Goal: Check status

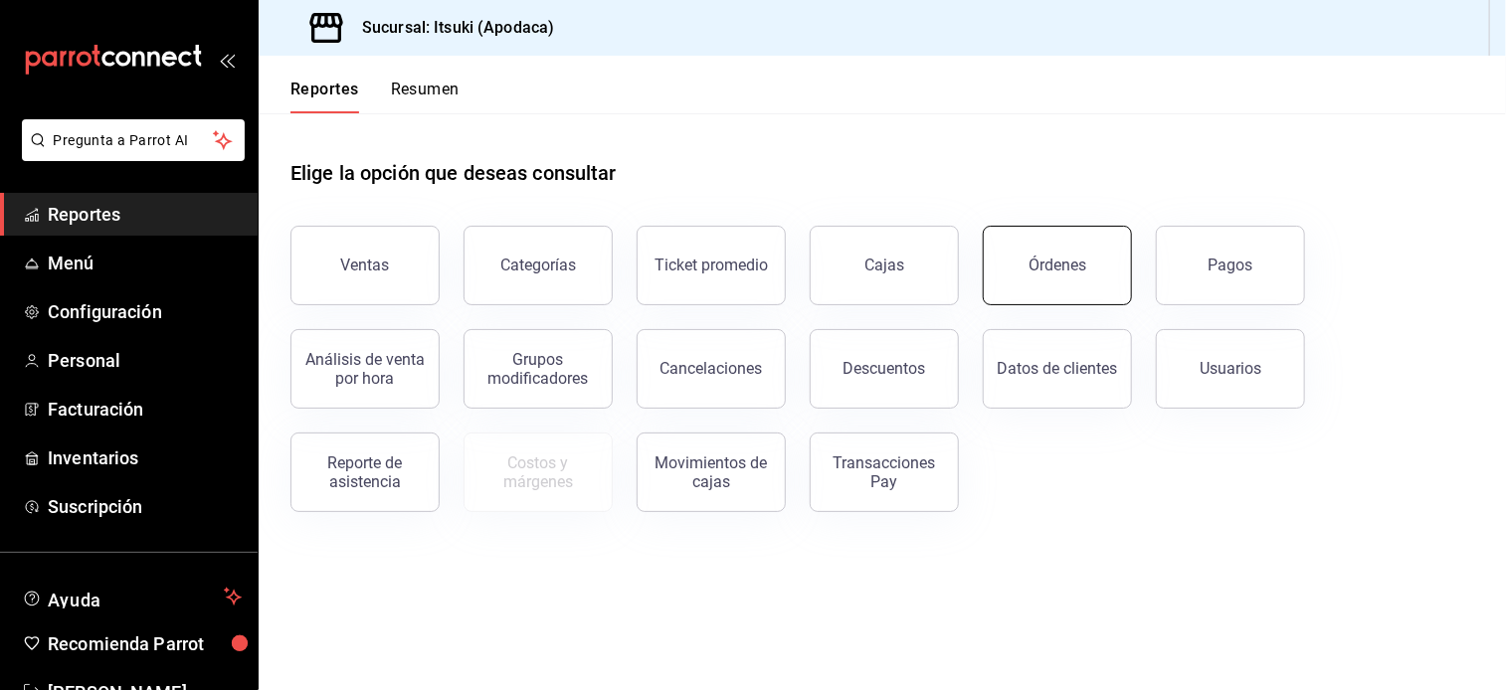
click at [1031, 260] on div "Órdenes" at bounding box center [1057, 265] width 58 height 19
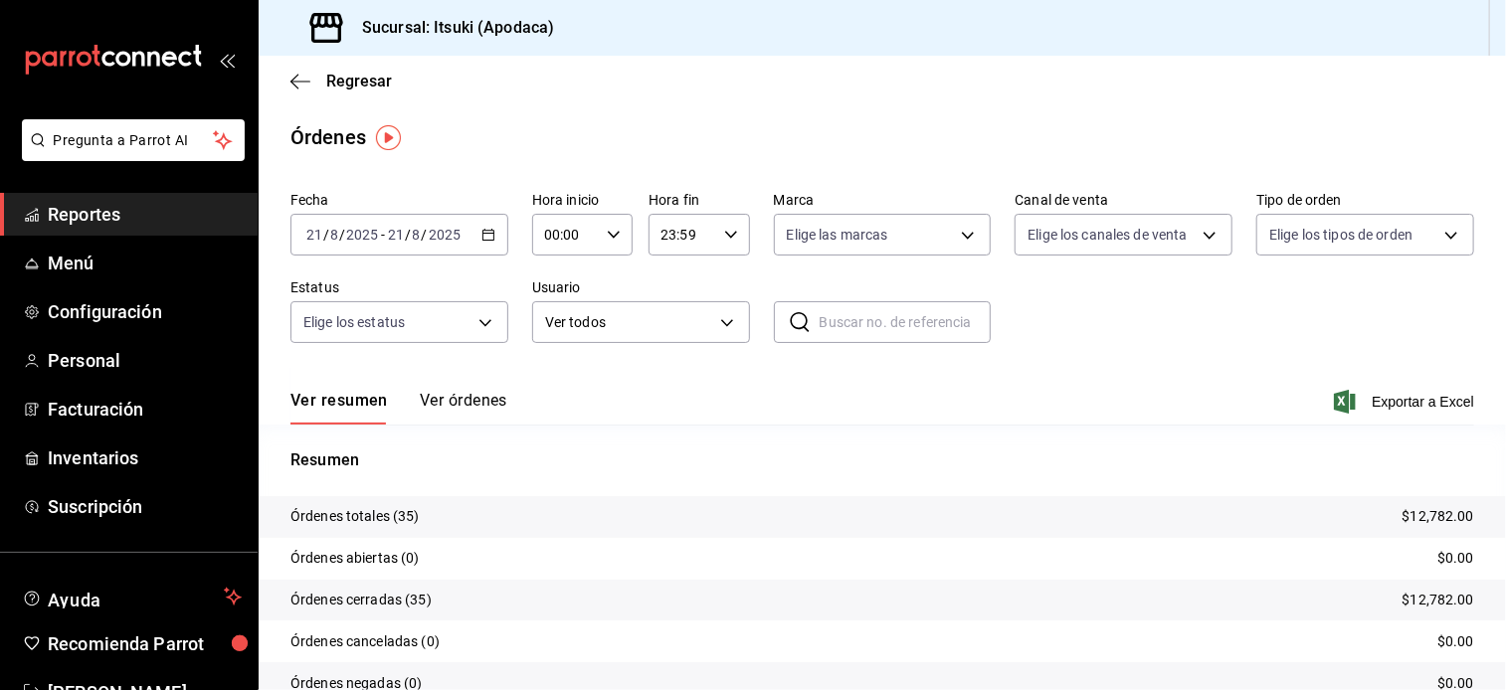
click at [488, 228] on icon "button" at bounding box center [488, 235] width 14 height 14
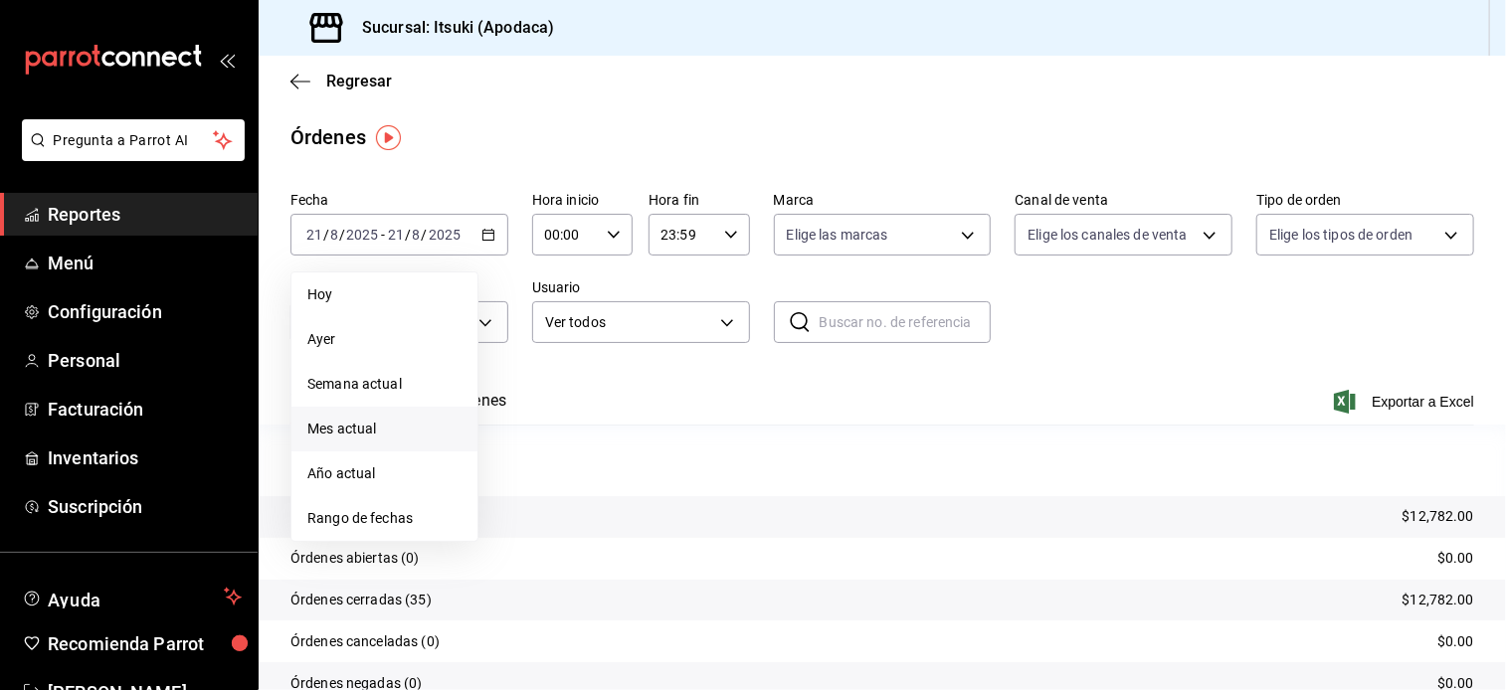
click at [353, 419] on span "Mes actual" at bounding box center [384, 429] width 154 height 21
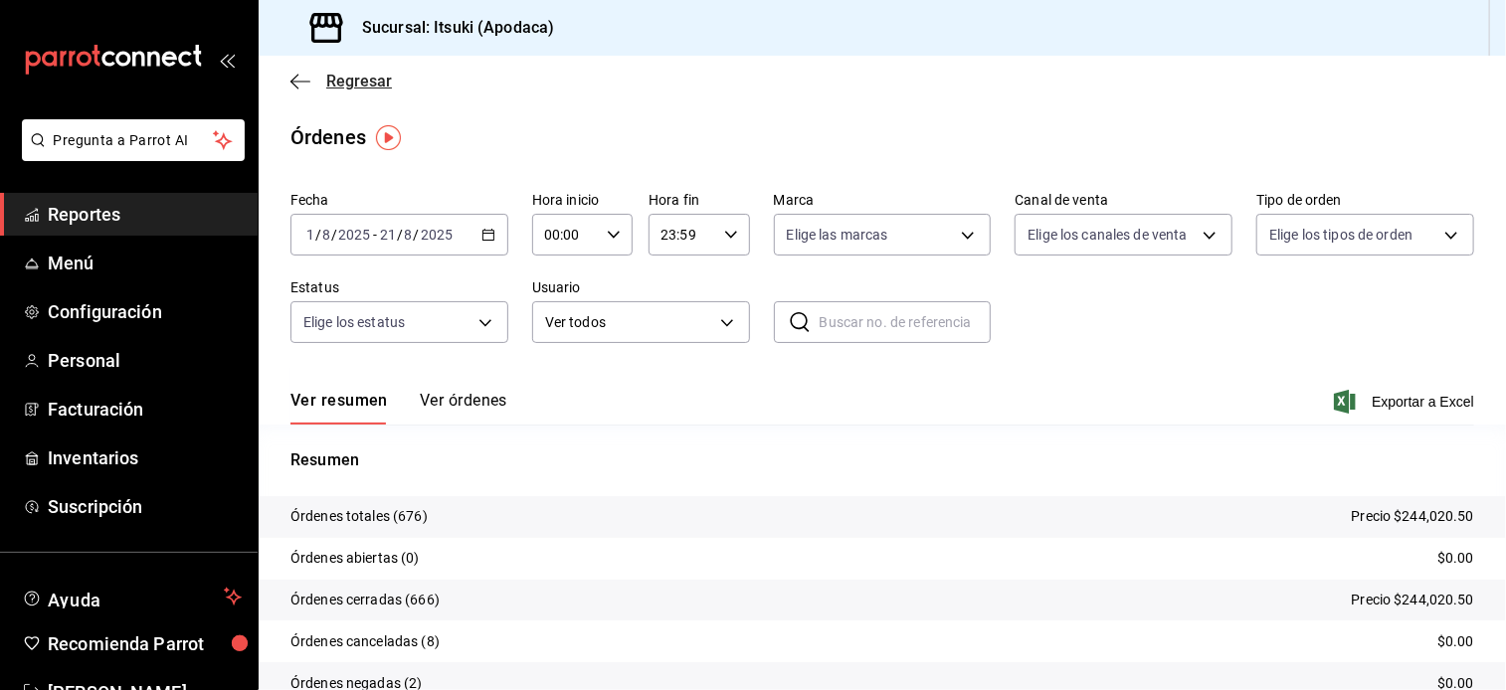
click at [367, 76] on span "Regresar" at bounding box center [359, 81] width 66 height 19
